Goal: Answer question/provide support

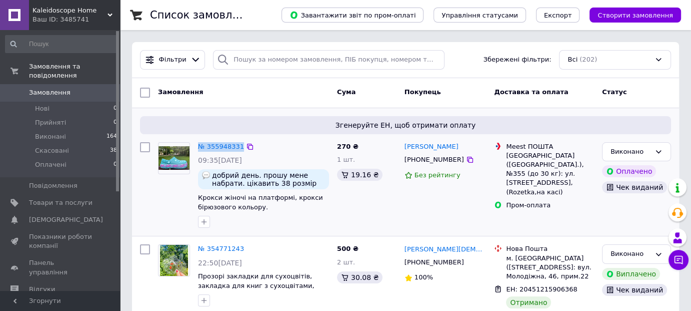
drag, startPoint x: 267, startPoint y: 146, endPoint x: 198, endPoint y: 139, distance: 69.4
click at [198, 139] on div "№ 355948331 09:35[DATE] добрий день. прошу мене набрати. цікавить 38 розмір (24…" at bounding box center [263, 185] width 139 height 94
copy div "№ 355948331"
click at [268, 172] on span "добрий день. прошу мене набрати. цікавить 38 розмір (24.5 см). яка буде вартіст…" at bounding box center [268, 179] width 113 height 16
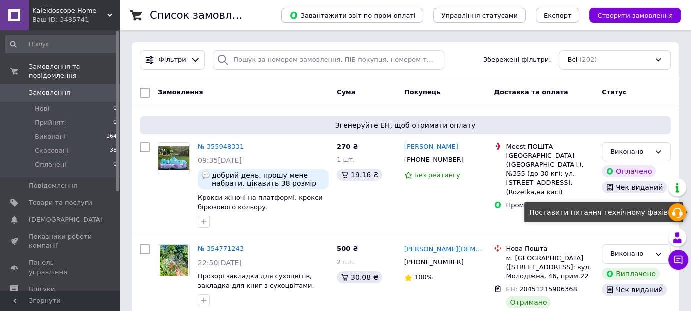
click at [675, 214] on use at bounding box center [677, 213] width 11 height 10
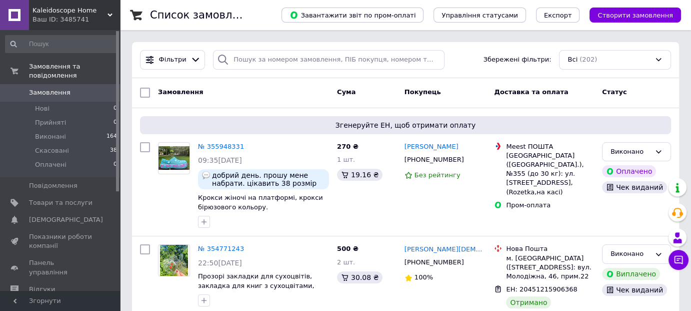
click at [508, 86] on div "Доставка та оплата" at bounding box center [544, 93] width 108 height 18
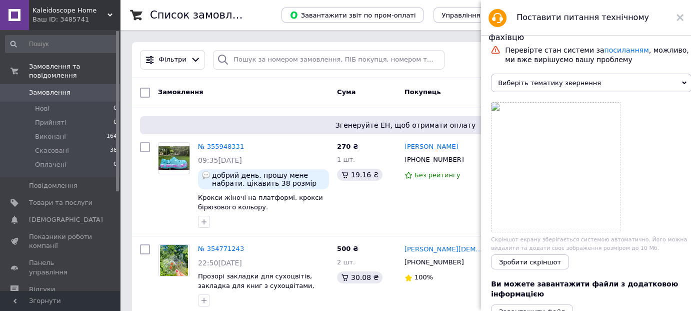
click at [682, 85] on icon at bounding box center [684, 83] width 5 height 5
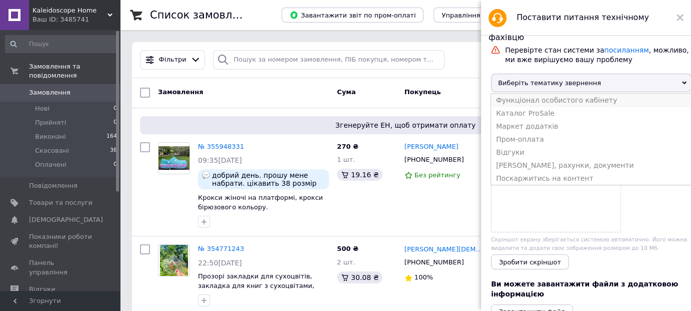
click at [584, 100] on li "Функціонал особистого кабінету" at bounding box center [591, 100] width 201 height 13
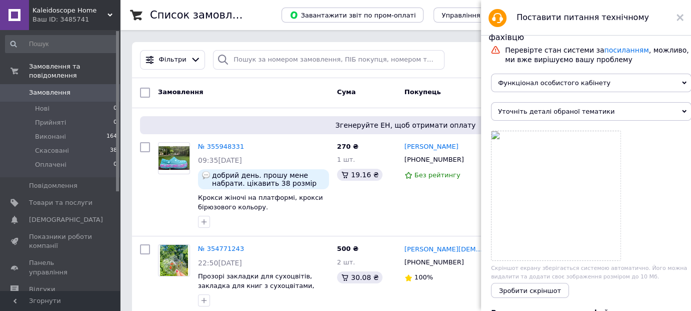
click at [616, 117] on span "Уточніть деталі обраної тематики" at bounding box center [591, 111] width 201 height 19
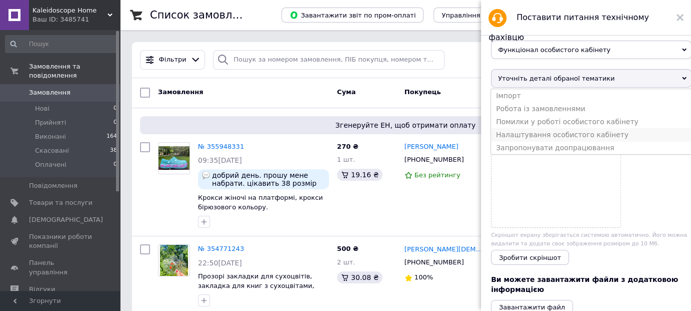
scroll to position [50, 0]
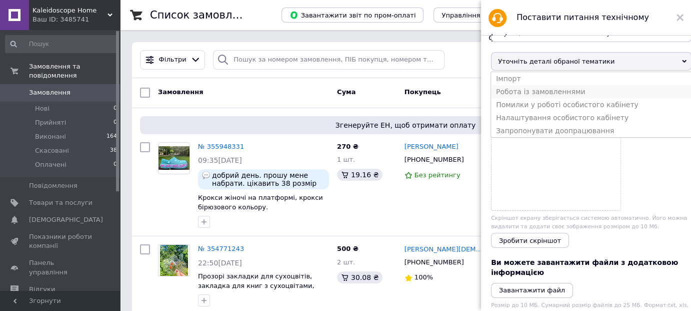
click at [561, 98] on li "Робота із замовленнями" at bounding box center [591, 91] width 201 height 13
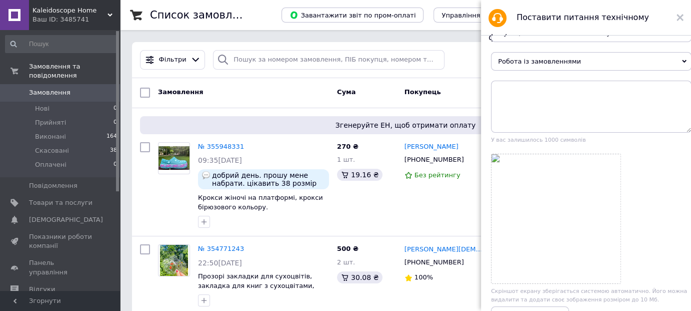
scroll to position [0, 0]
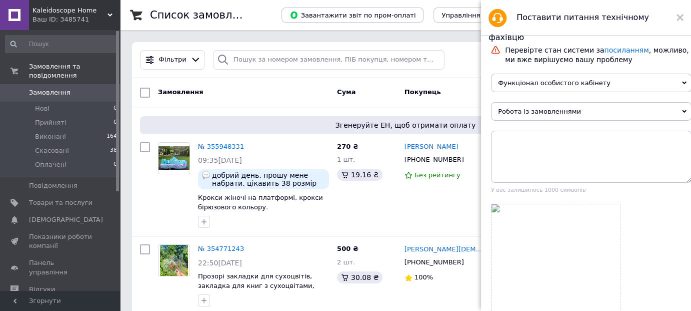
click at [676, 84] on span "Функціонал особистого кабінету" at bounding box center [591, 83] width 201 height 19
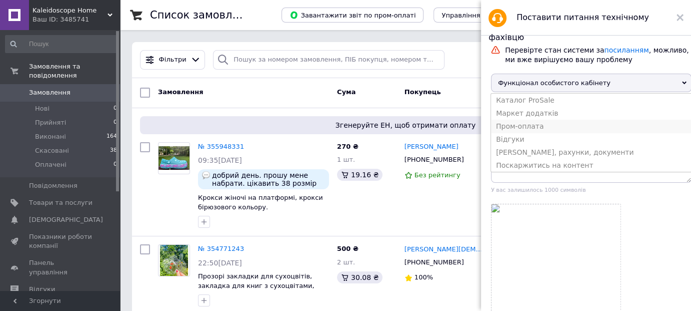
click at [547, 133] on li "Пром-оплата" at bounding box center [591, 126] width 201 height 13
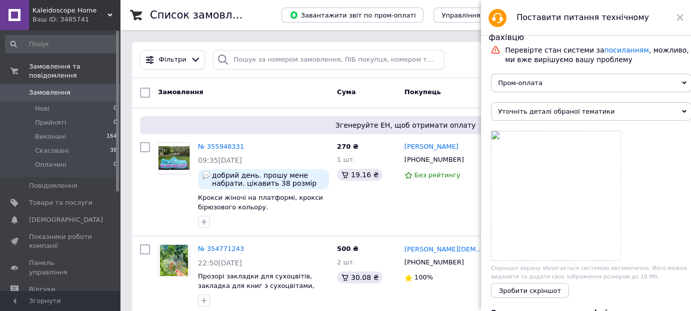
click at [675, 116] on span "Уточніть деталі обраної тематики" at bounding box center [591, 111] width 201 height 19
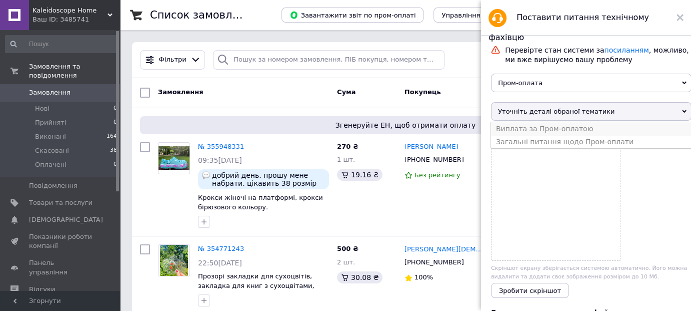
click at [586, 132] on li "Виплата за Пром-оплатою" at bounding box center [591, 128] width 201 height 13
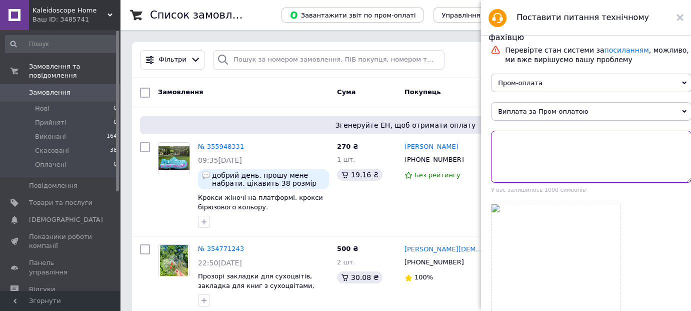
click at [532, 144] on textarea at bounding box center [591, 157] width 201 height 52
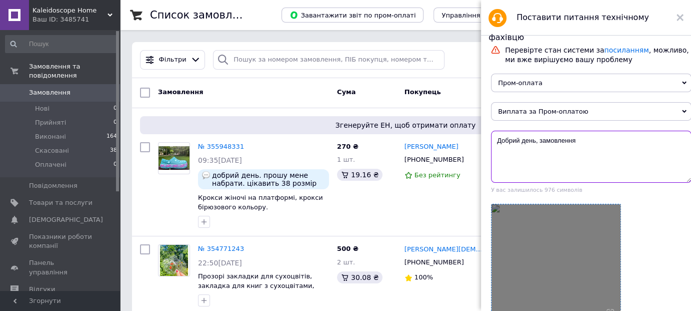
paste textarea "№ 355948331"
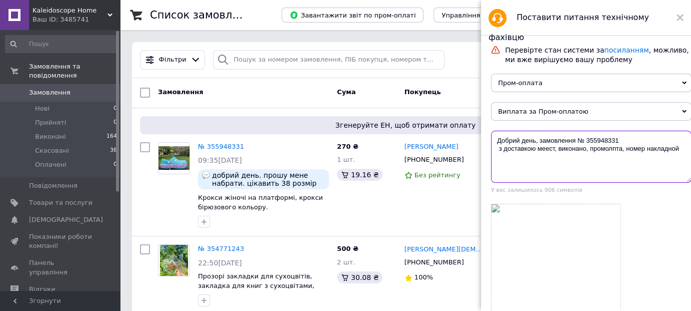
paste textarea "719-5302367"
drag, startPoint x: 612, startPoint y: 151, endPoint x: 621, endPoint y: 153, distance: 8.7
click at [621, 153] on textarea "Добрий день, замовлення № 355948331 з доставкою меест, виконано, промолпта, ном…" at bounding box center [591, 157] width 201 height 52
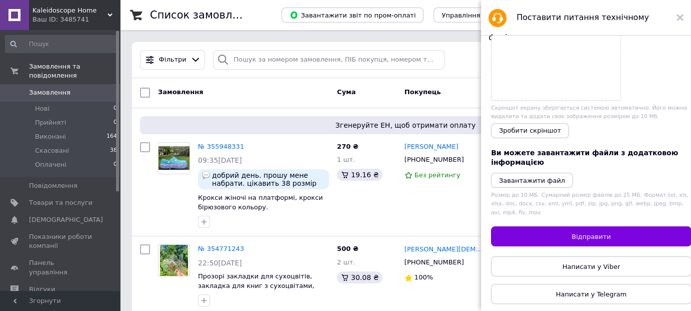
scroll to position [243, 0]
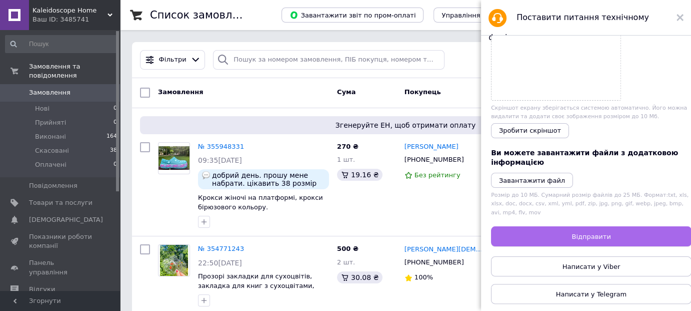
type textarea "Добрий день, замовлення № 355948331 з доставкою меест, виконано, промооплата, н…"
click at [623, 234] on button "Відправити" at bounding box center [591, 236] width 201 height 20
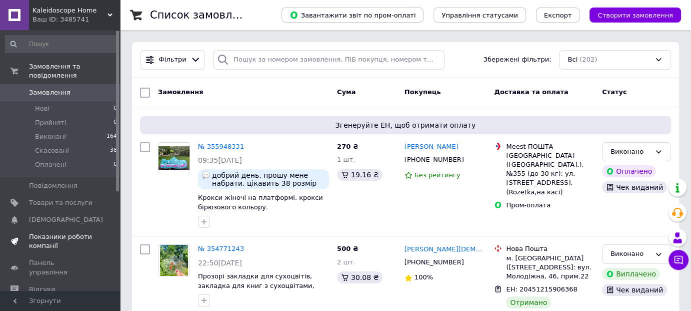
click at [49, 234] on span "Показники роботи компанії" at bounding box center [61, 241] width 64 height 18
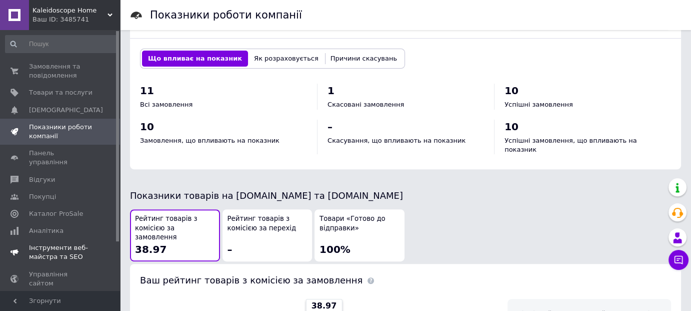
scroll to position [383, 0]
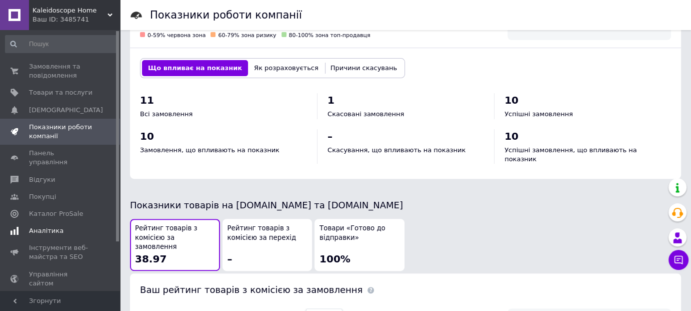
click at [46, 226] on span "Аналітика" at bounding box center [46, 230] width 35 height 9
